Goal: Navigation & Orientation: Find specific page/section

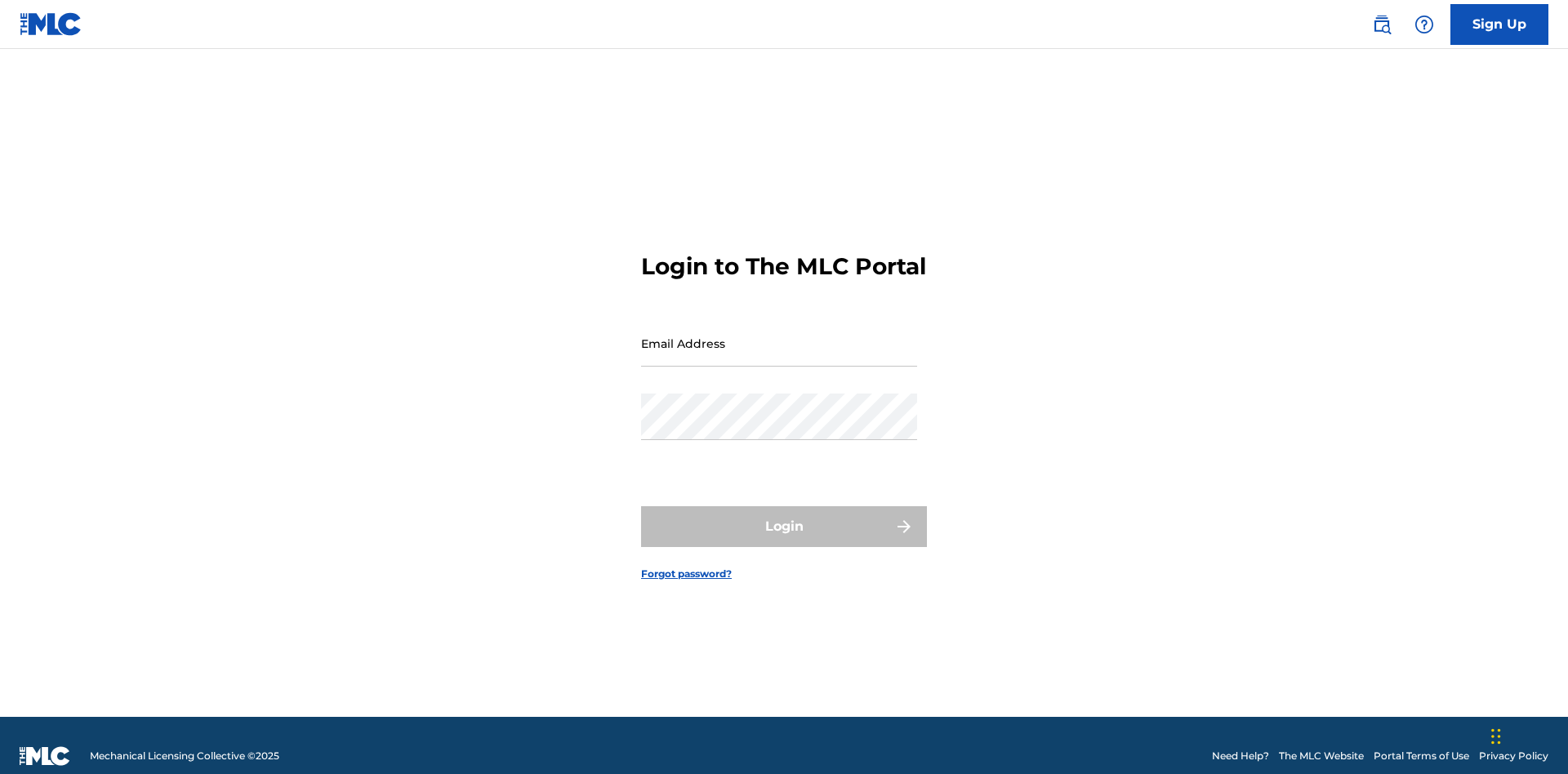
scroll to position [21, 0]
click at [779, 335] on input "Email Address" at bounding box center [779, 343] width 276 height 47
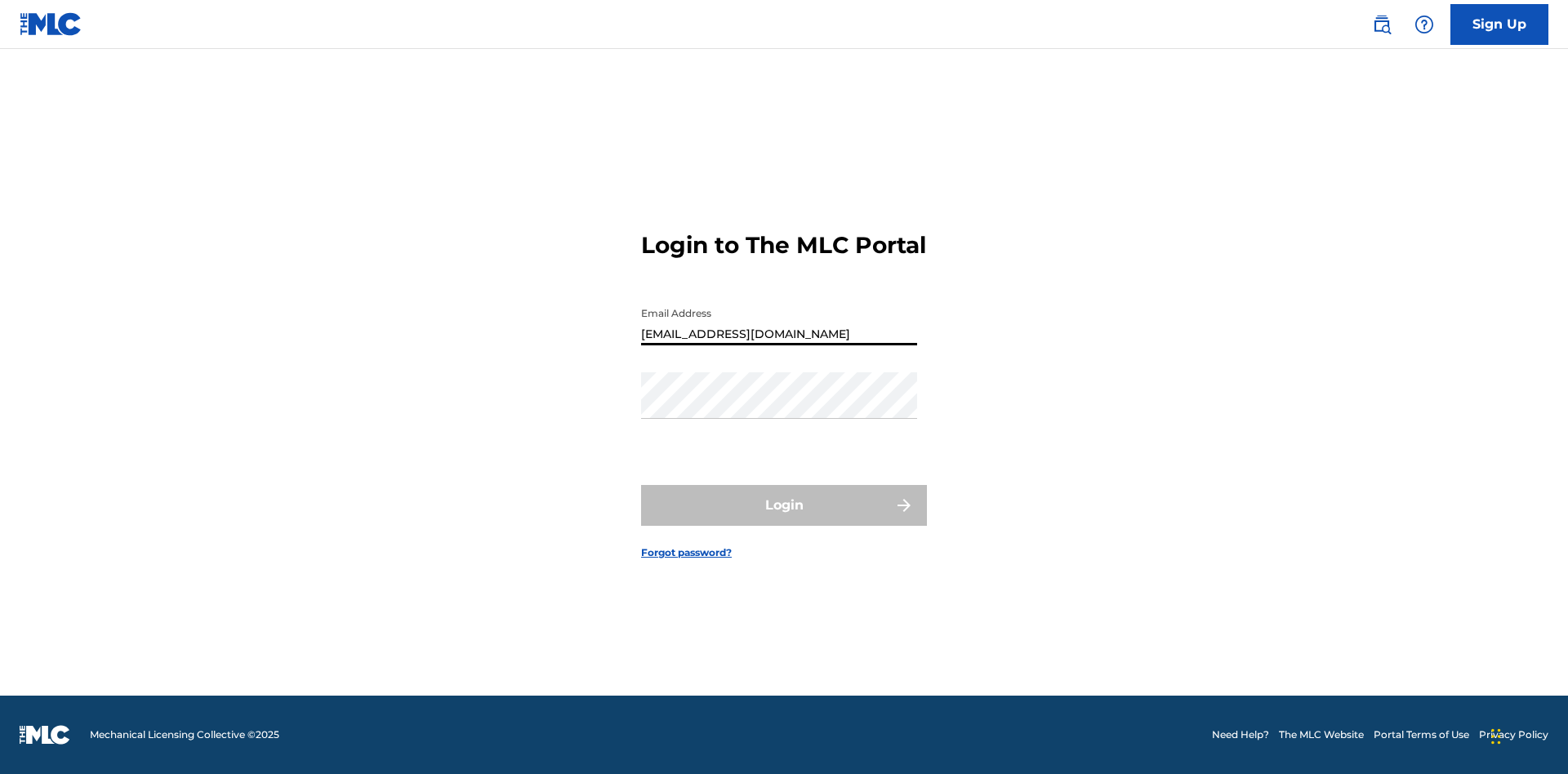
type input "[EMAIL_ADDRESS][DOMAIN_NAME]"
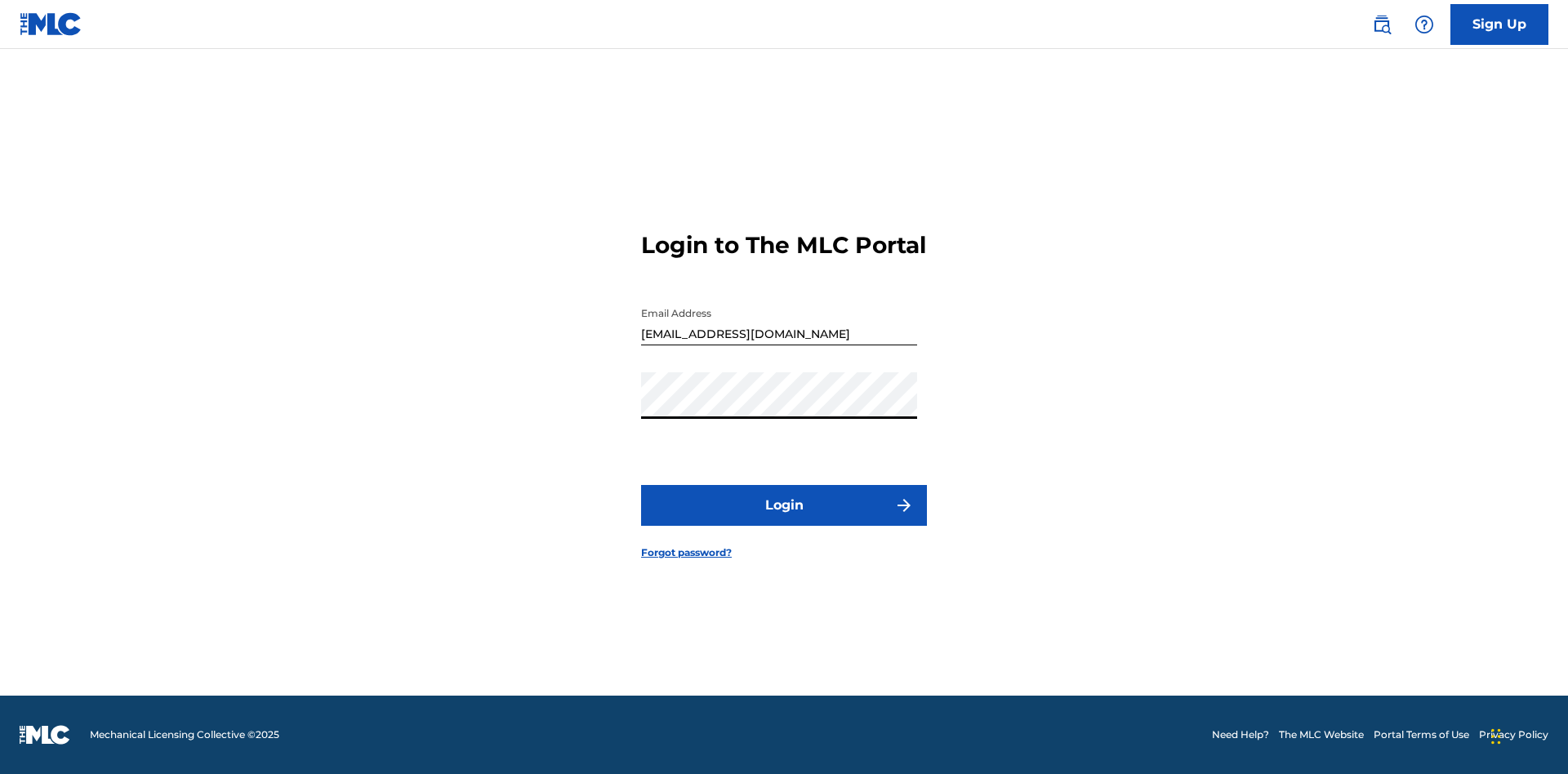
click at [784, 519] on button "Login" at bounding box center [784, 504] width 286 height 41
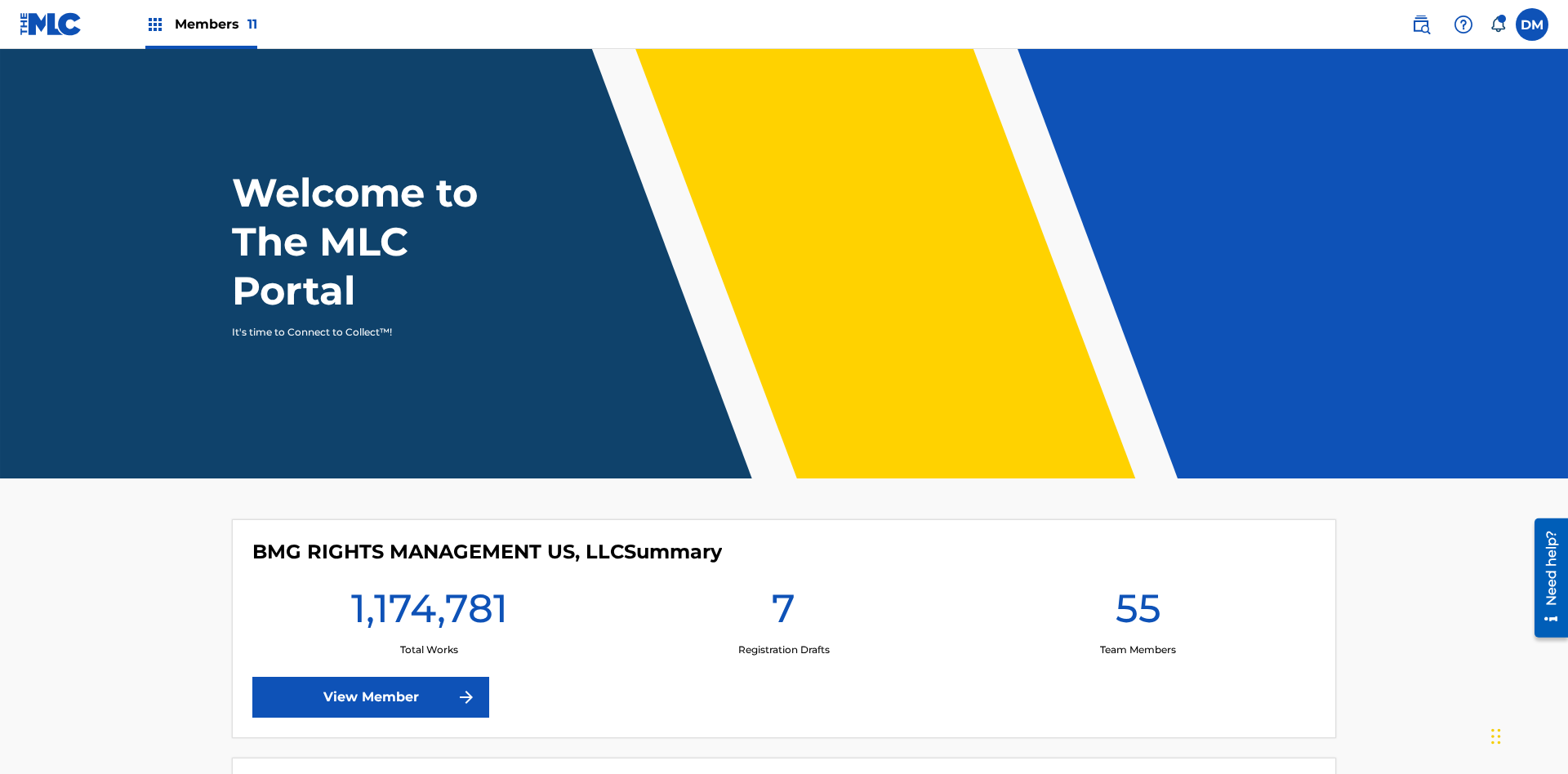
scroll to position [70, 0]
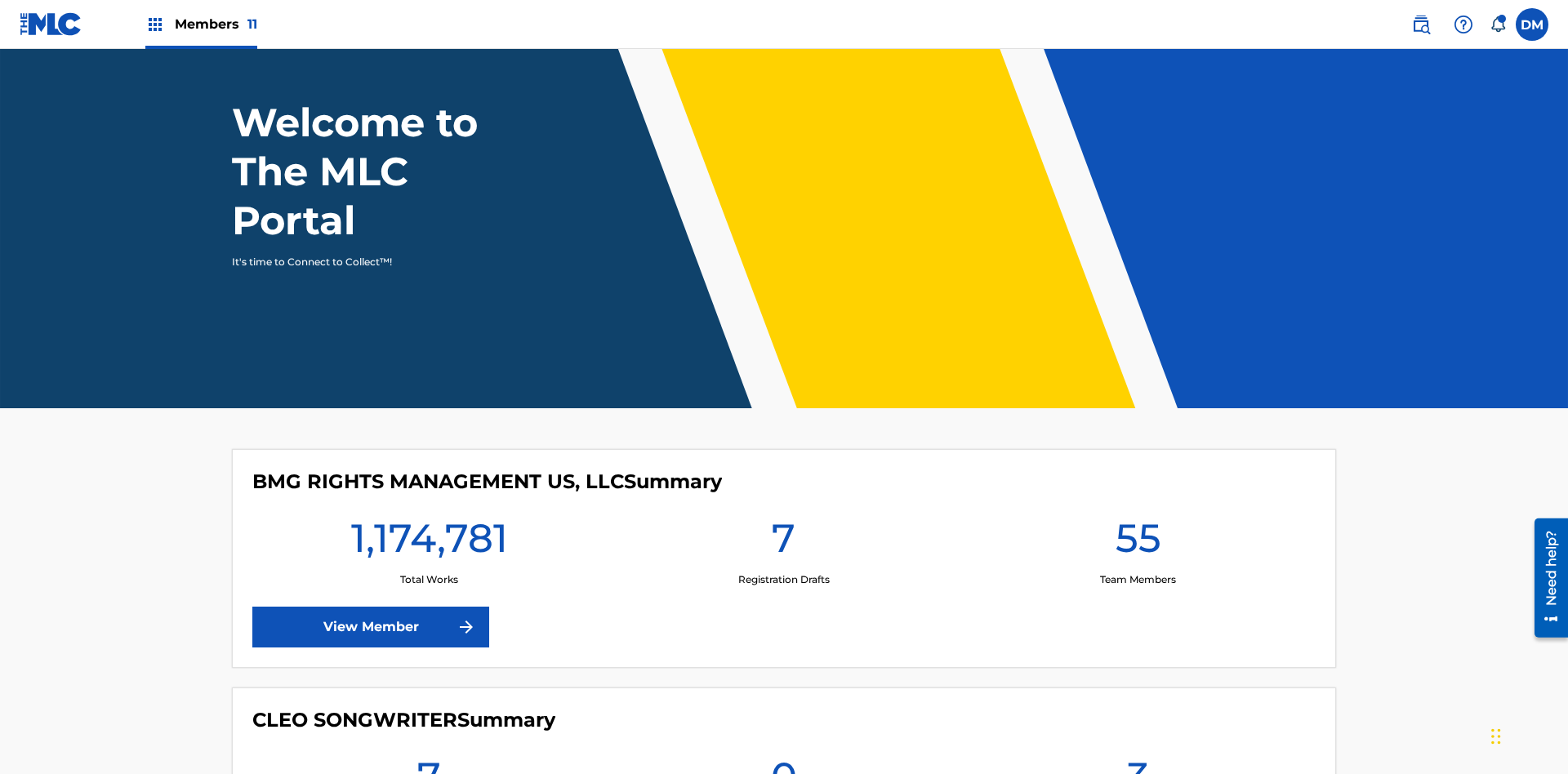
click at [201, 23] on span "Members 11" at bounding box center [216, 24] width 82 height 19
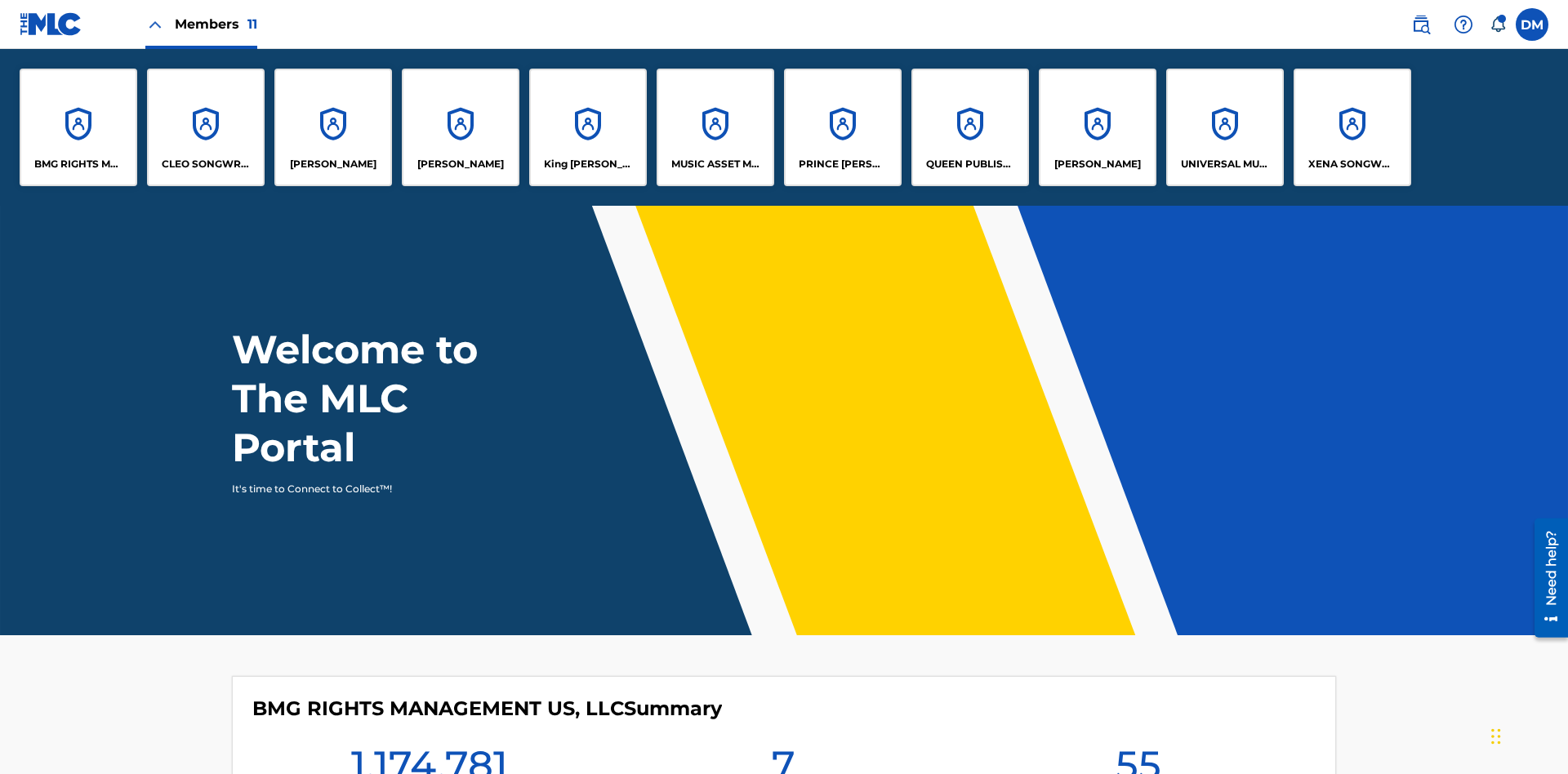
click at [587, 164] on p "King McTesterson" at bounding box center [588, 164] width 89 height 15
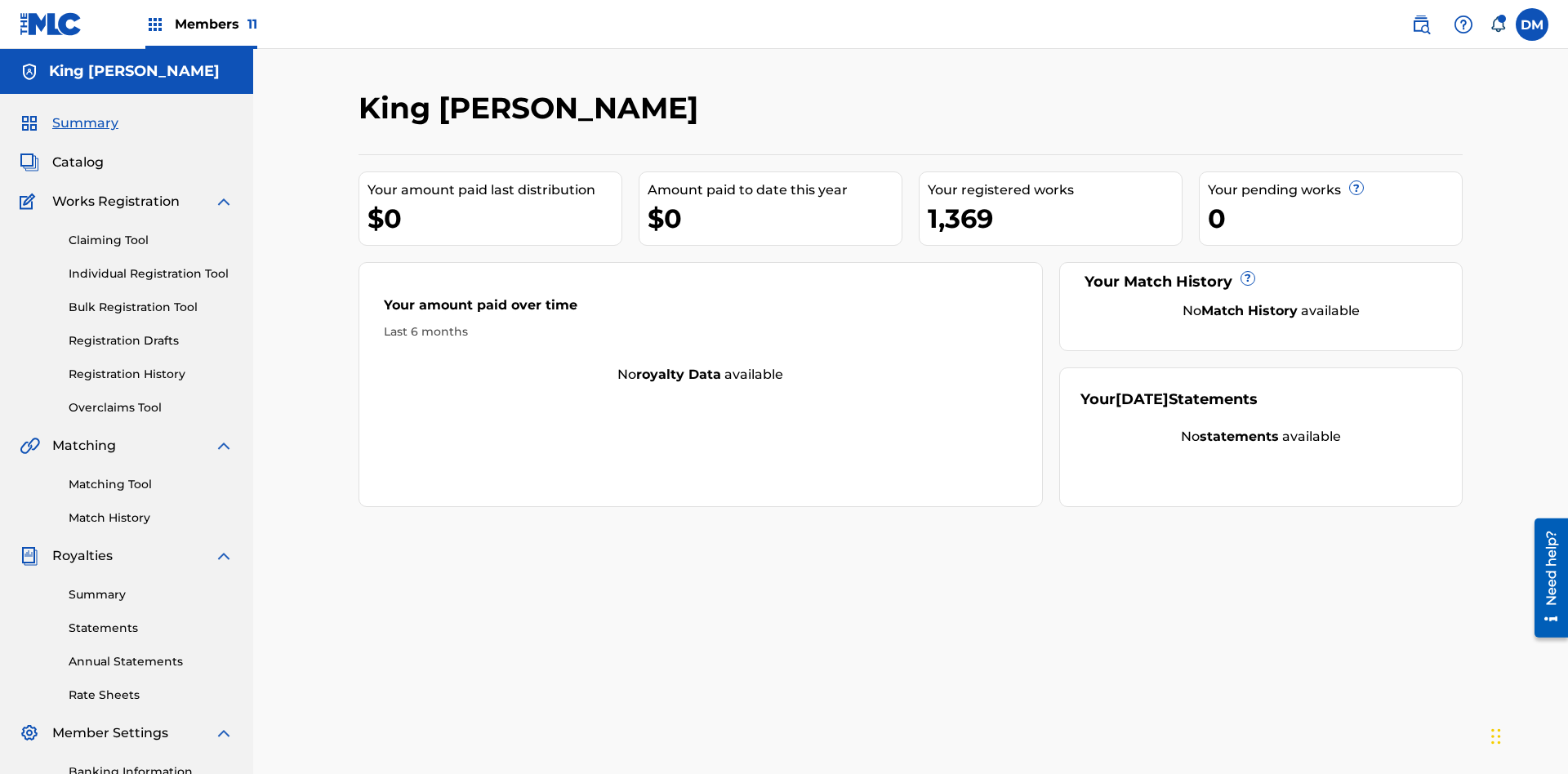
click at [77, 153] on span "Catalog" at bounding box center [77, 162] width 51 height 20
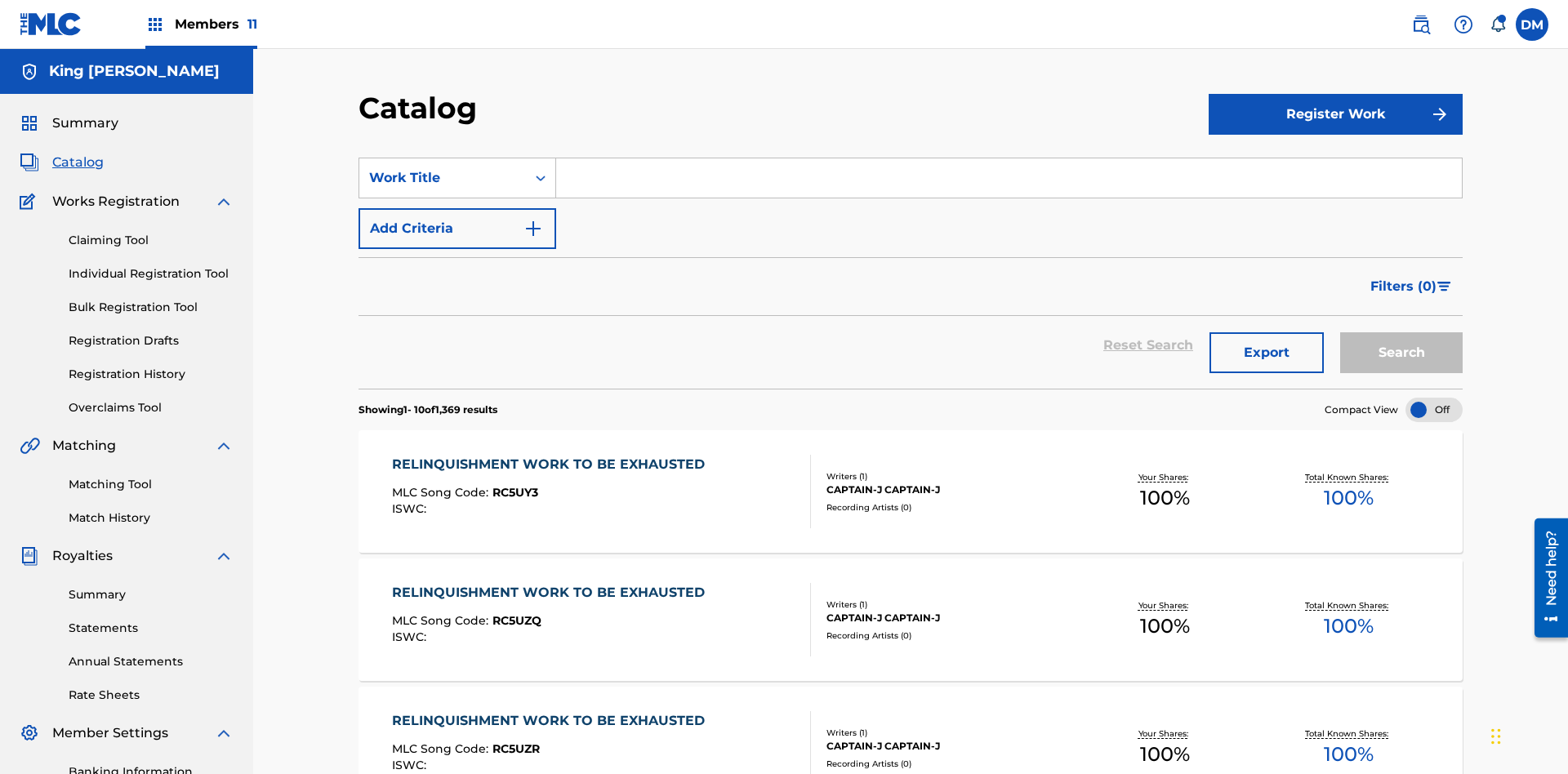
scroll to position [300, 0]
